Goal: Navigation & Orientation: Find specific page/section

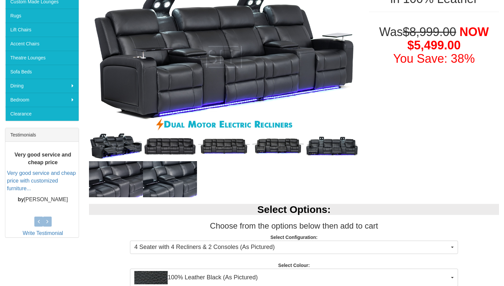
scroll to position [157, 0]
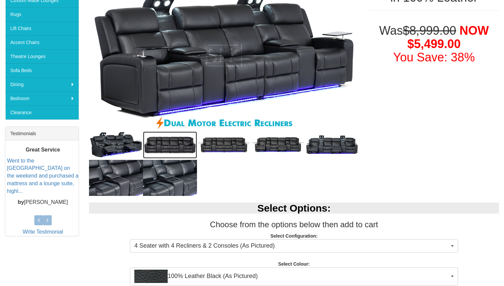
click at [166, 144] on img at bounding box center [170, 144] width 54 height 27
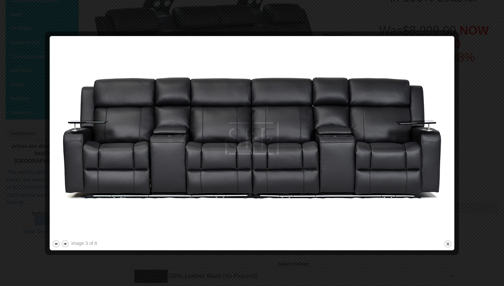
click at [467, 111] on div at bounding box center [252, 143] width 504 height 286
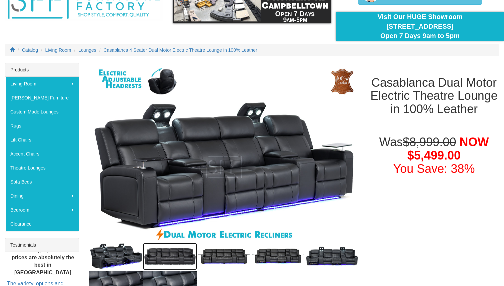
scroll to position [49, 0]
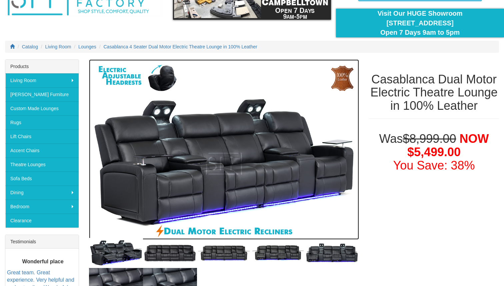
click at [191, 154] on img at bounding box center [224, 149] width 270 height 180
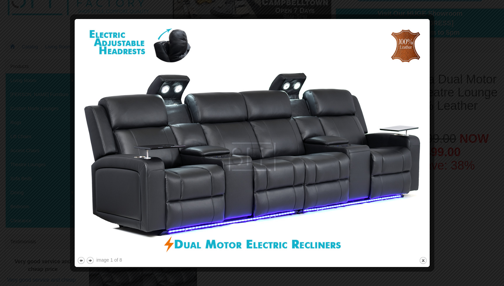
click at [466, 106] on div at bounding box center [252, 143] width 504 height 286
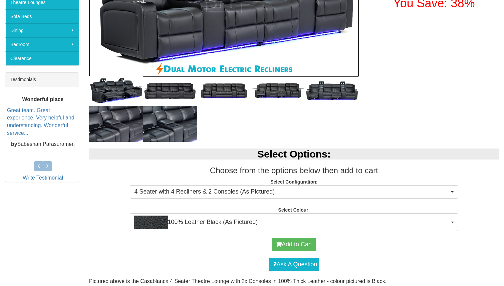
scroll to position [211, 0]
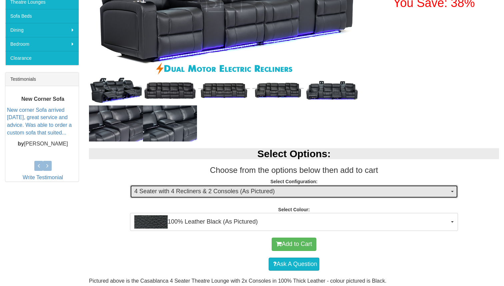
click at [277, 191] on span "4 Seater with 4 Recliners & 2 Consoles (As Pictured)" at bounding box center [291, 191] width 315 height 9
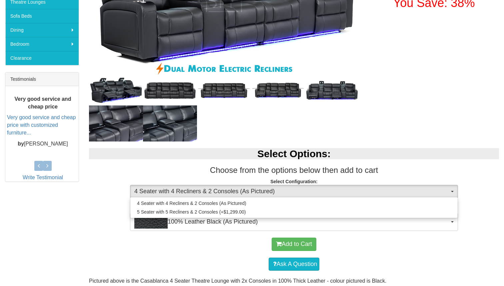
click at [314, 125] on div at bounding box center [224, 122] width 270 height 35
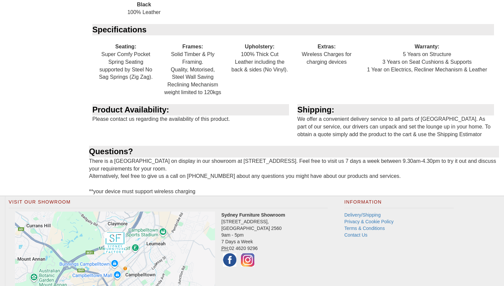
scroll to position [854, 0]
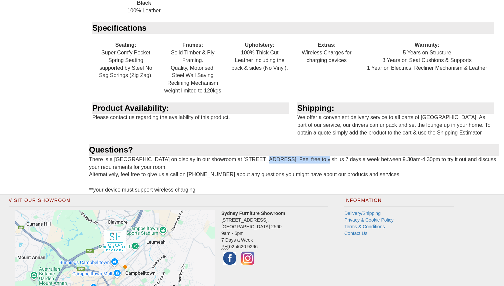
drag, startPoint x: 251, startPoint y: 159, endPoint x: 314, endPoint y: 162, distance: 62.1
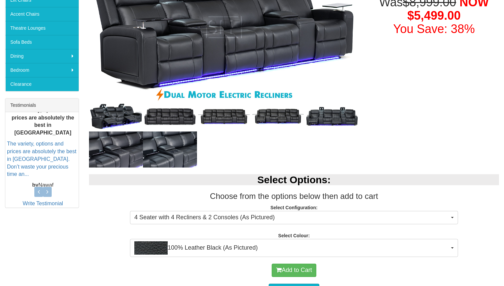
scroll to position [0, 0]
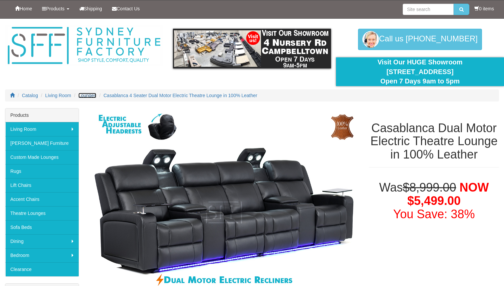
click at [90, 96] on span "Lounges" at bounding box center [87, 95] width 18 height 5
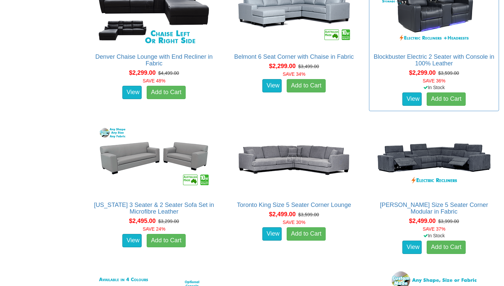
scroll to position [1258, 0]
